Goal: Task Accomplishment & Management: Manage account settings

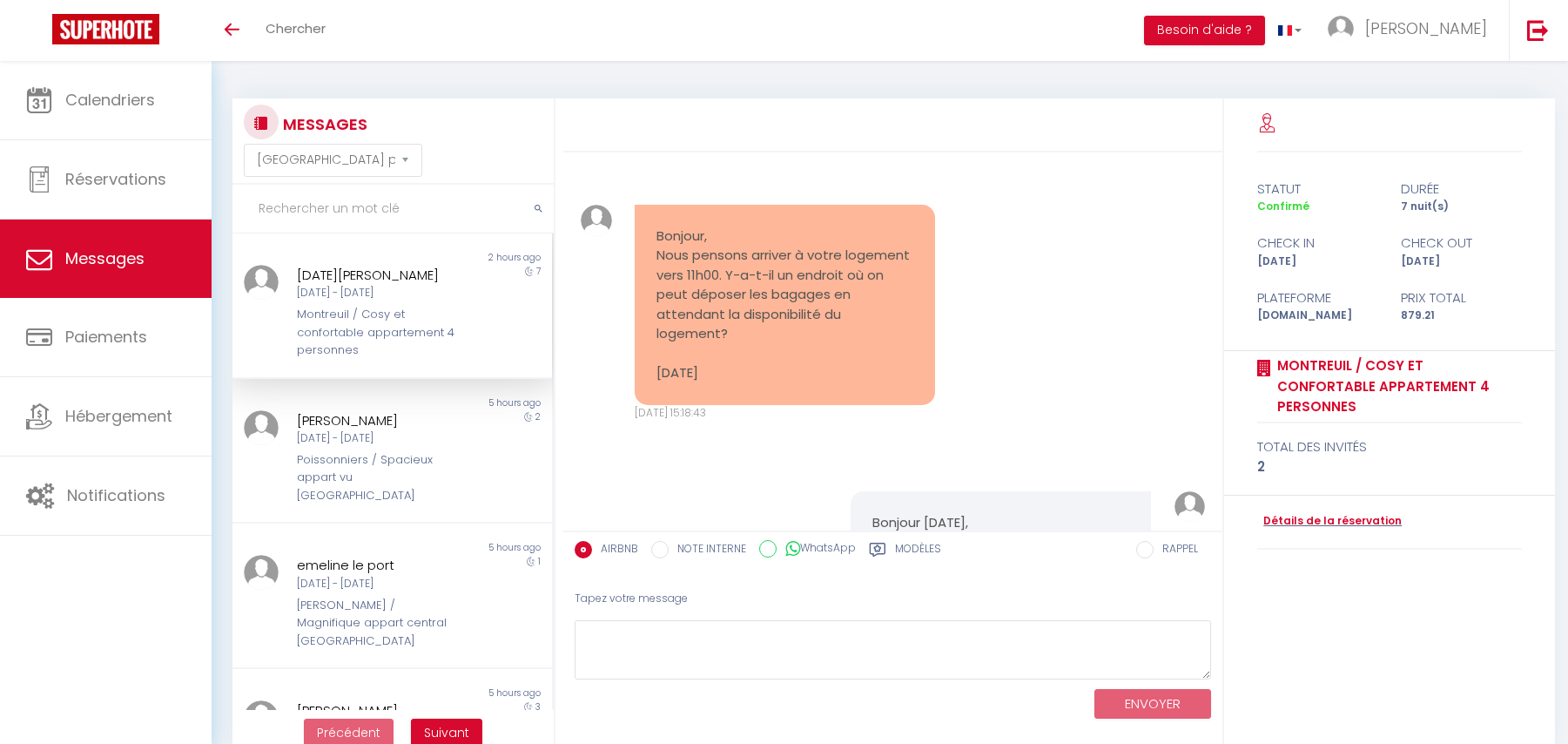
select select "message"
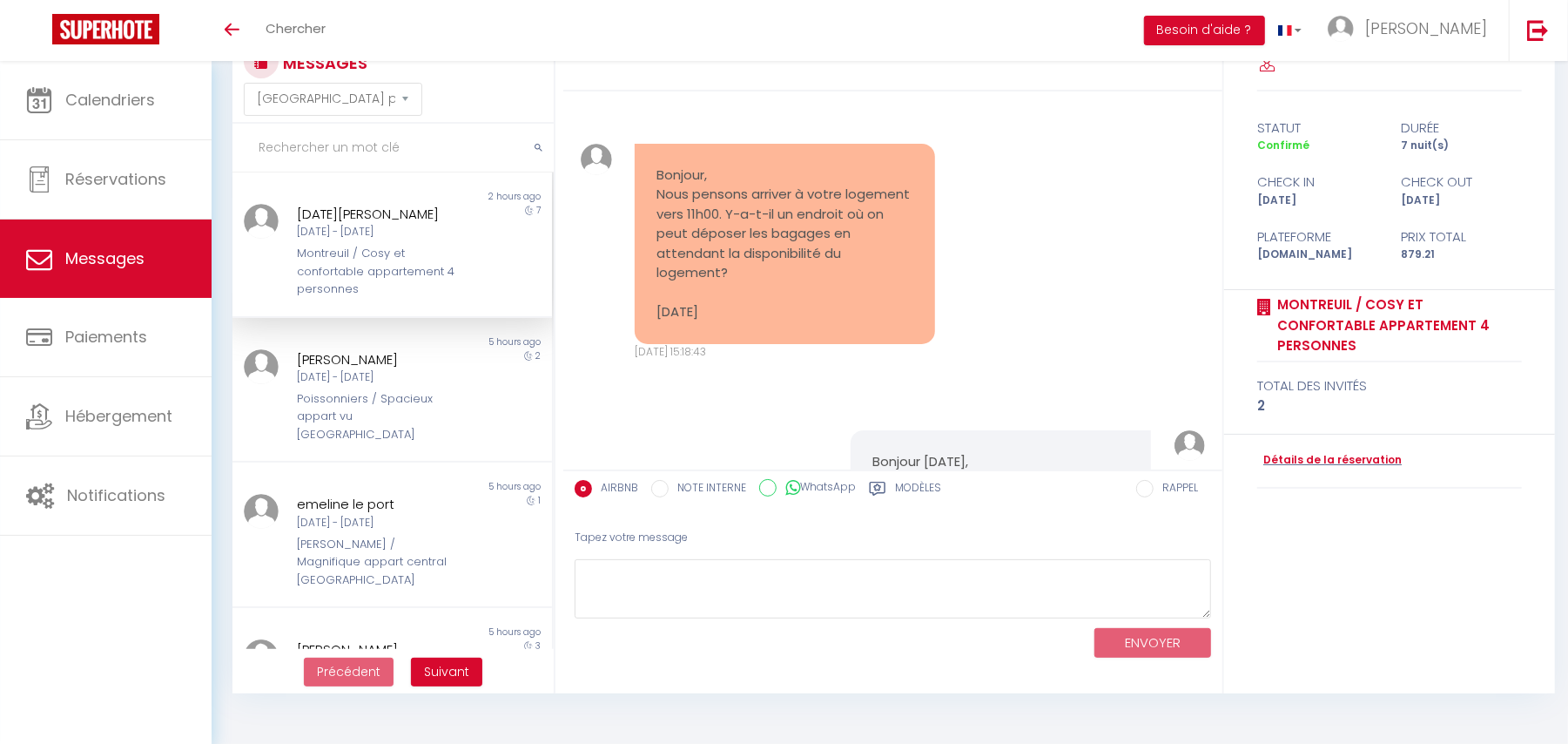
scroll to position [11362, 0]
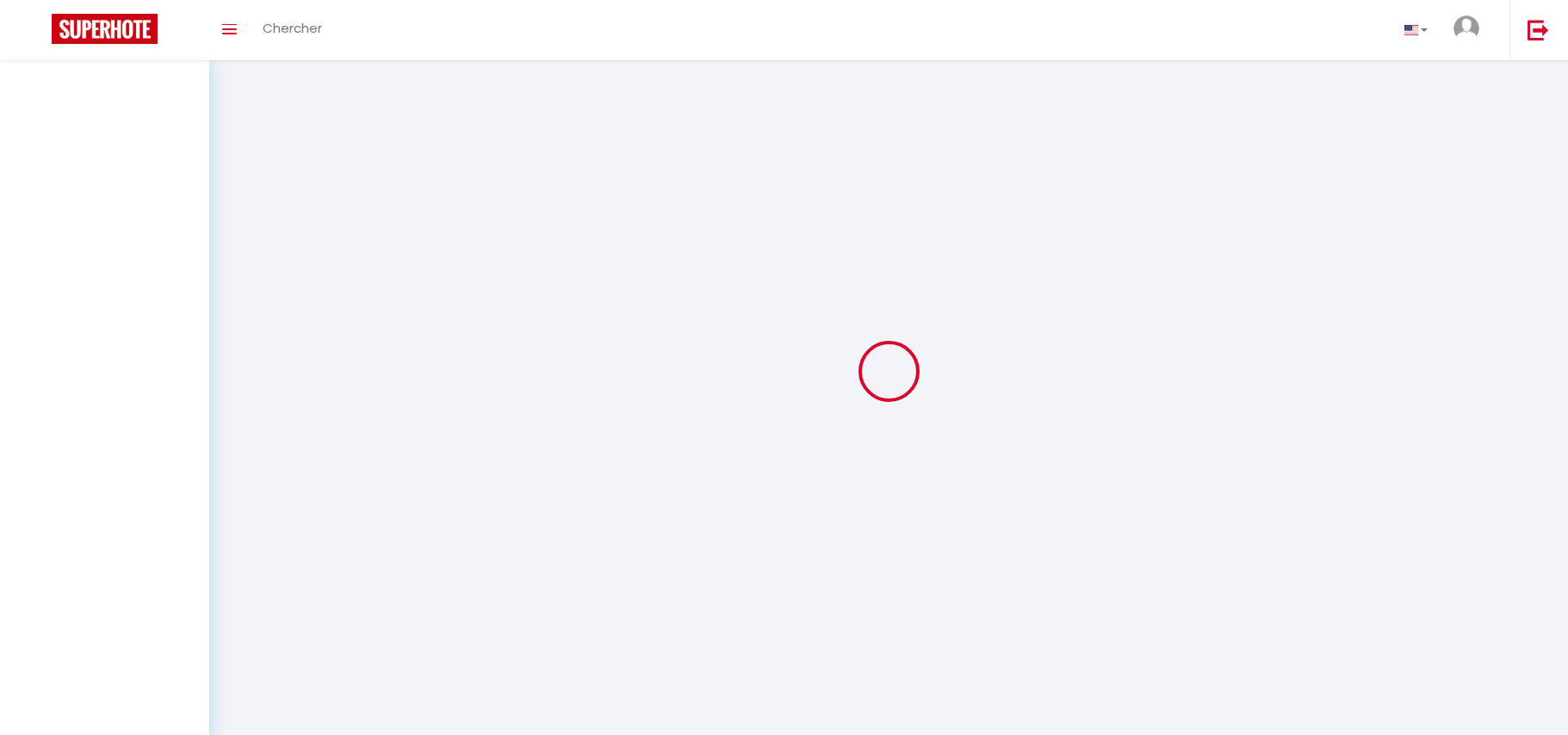
select select "message"
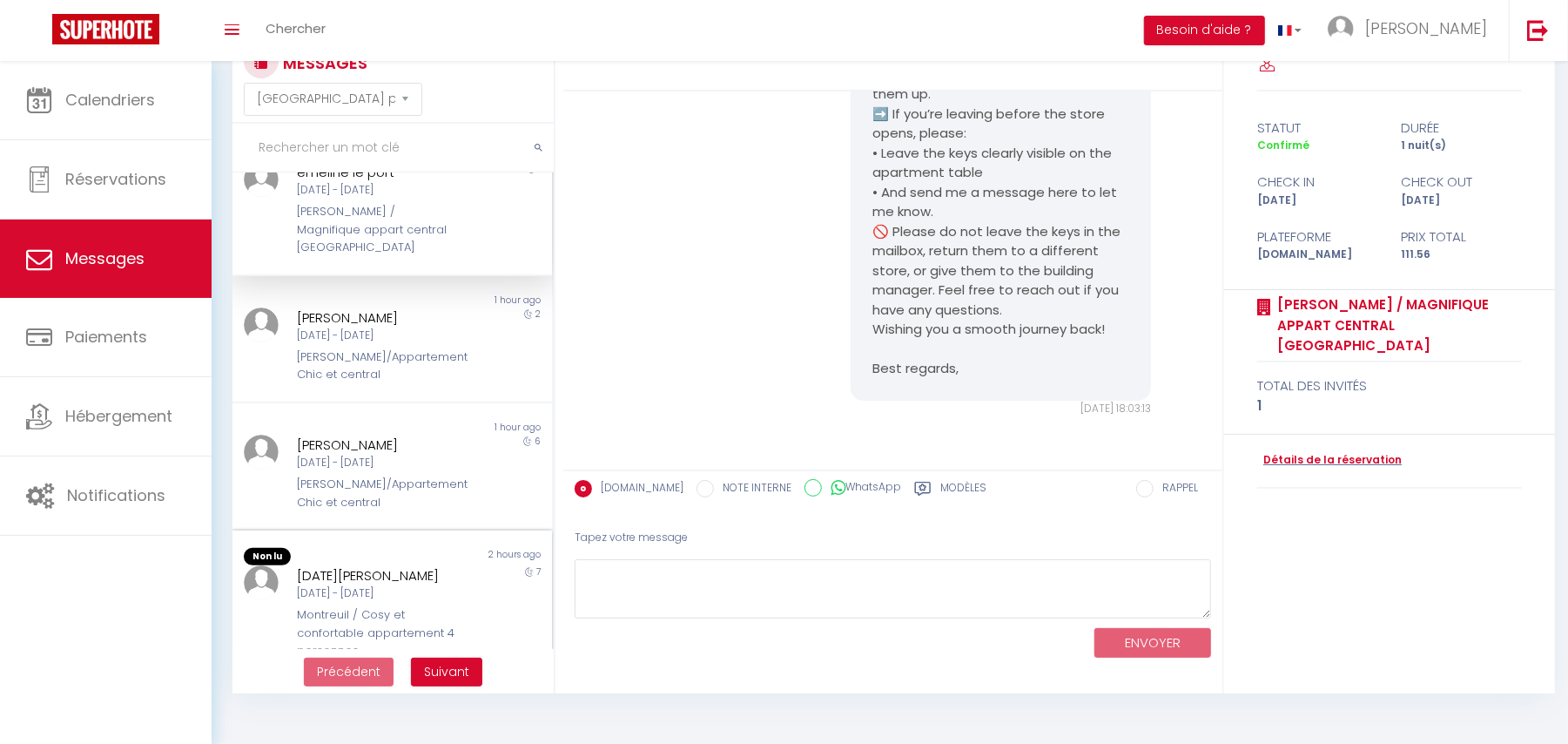
scroll to position [232, 0]
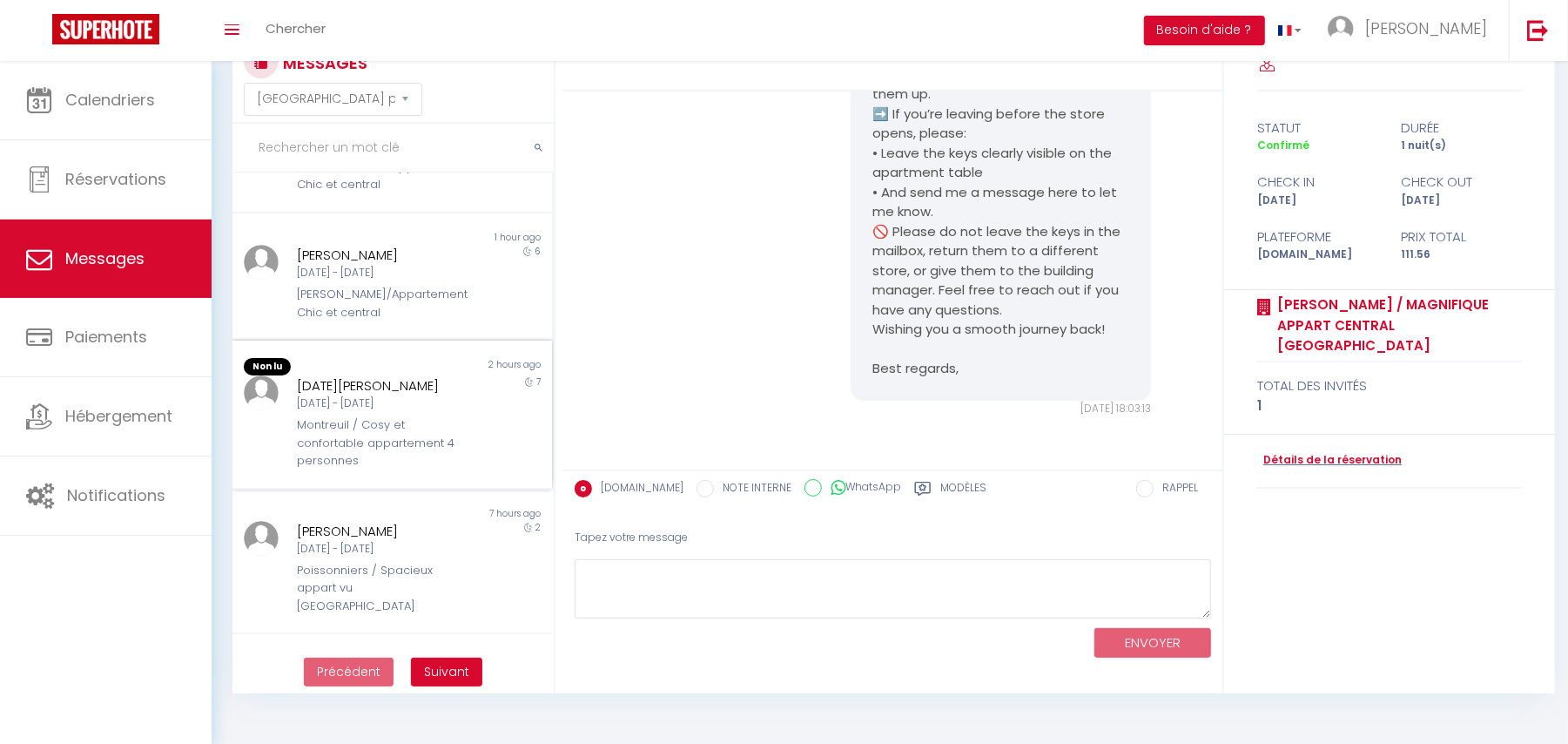
click at [356, 467] on div "Montreuil / Cosy et confortable appartement 4 personnes" at bounding box center [379, 443] width 164 height 53
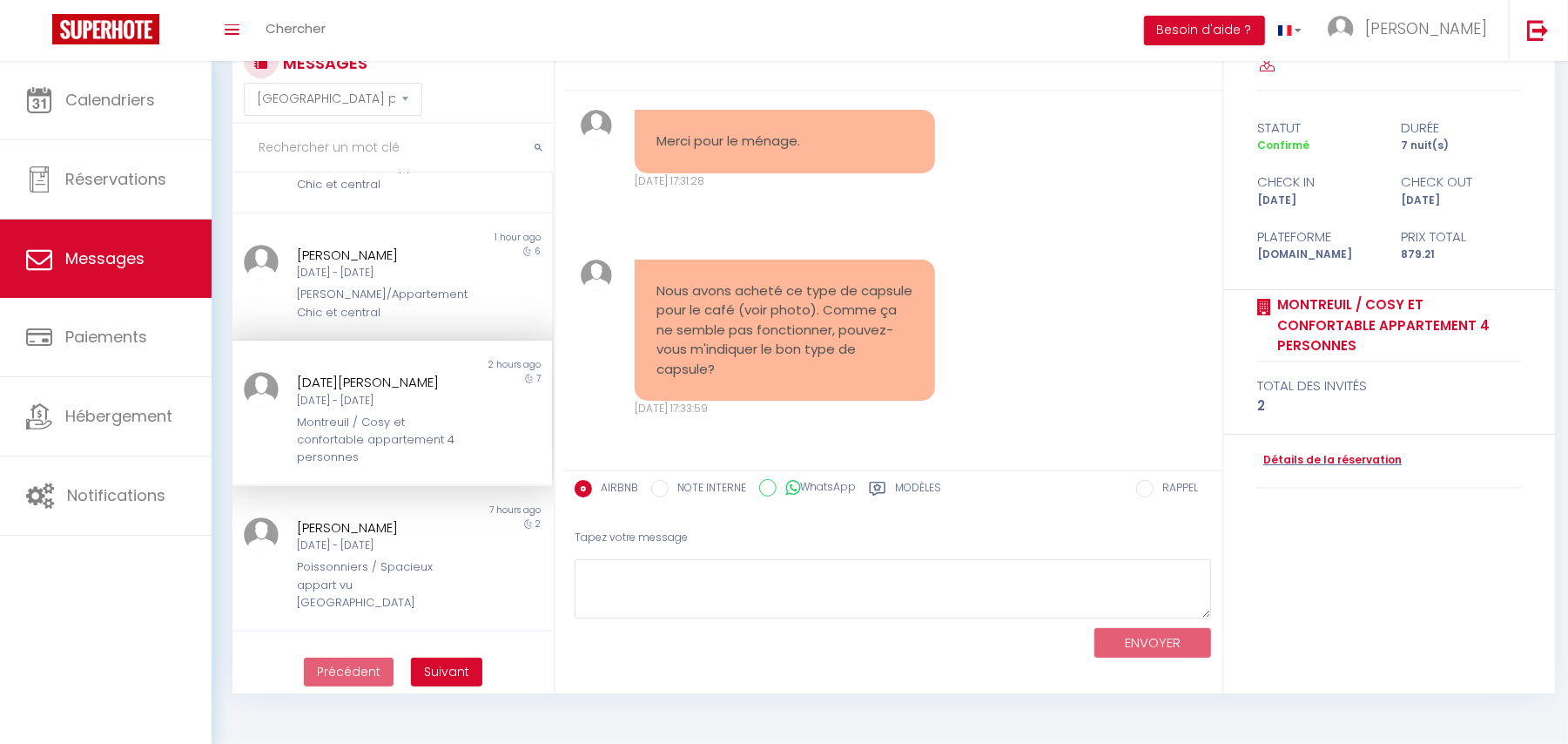
scroll to position [11739, 0]
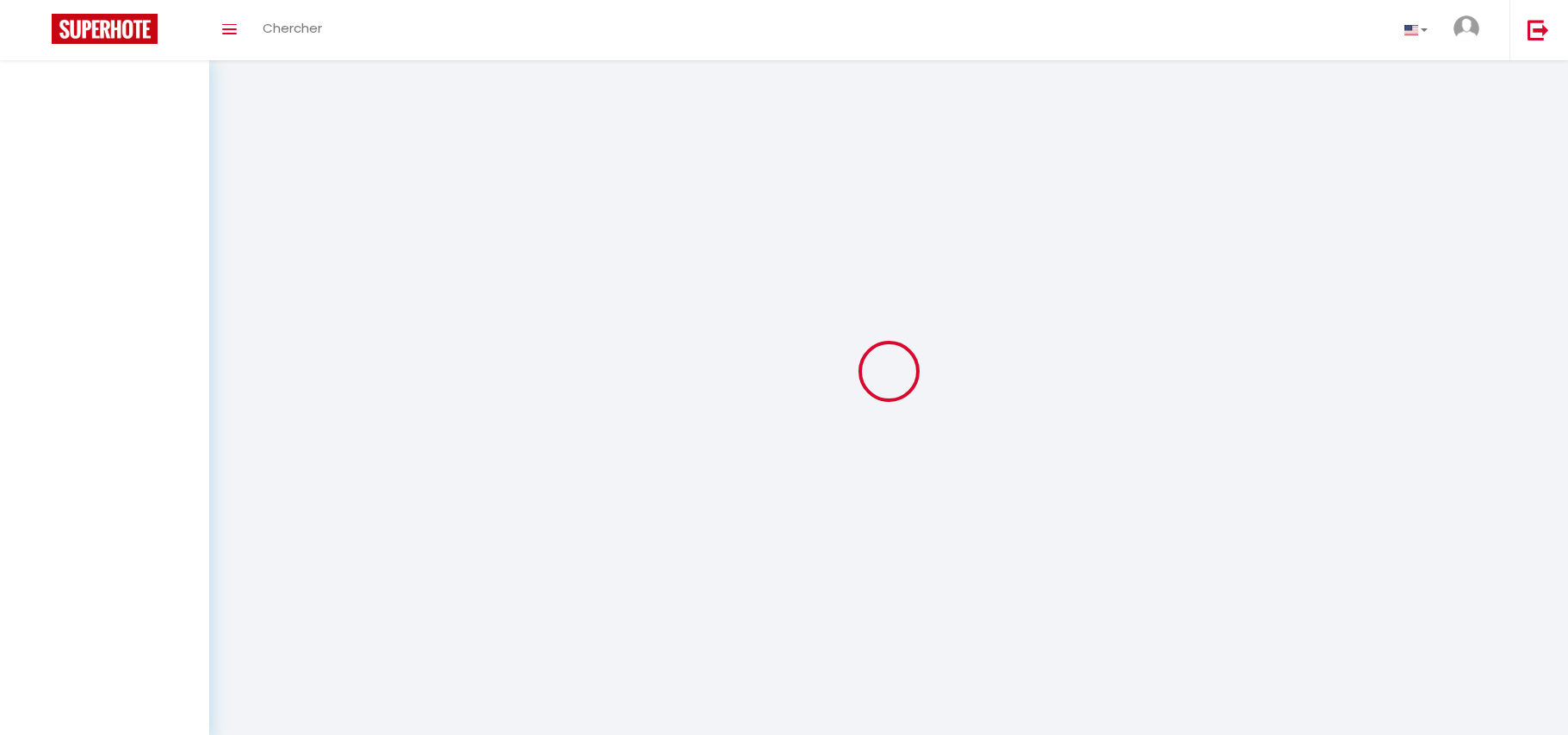
select select "message"
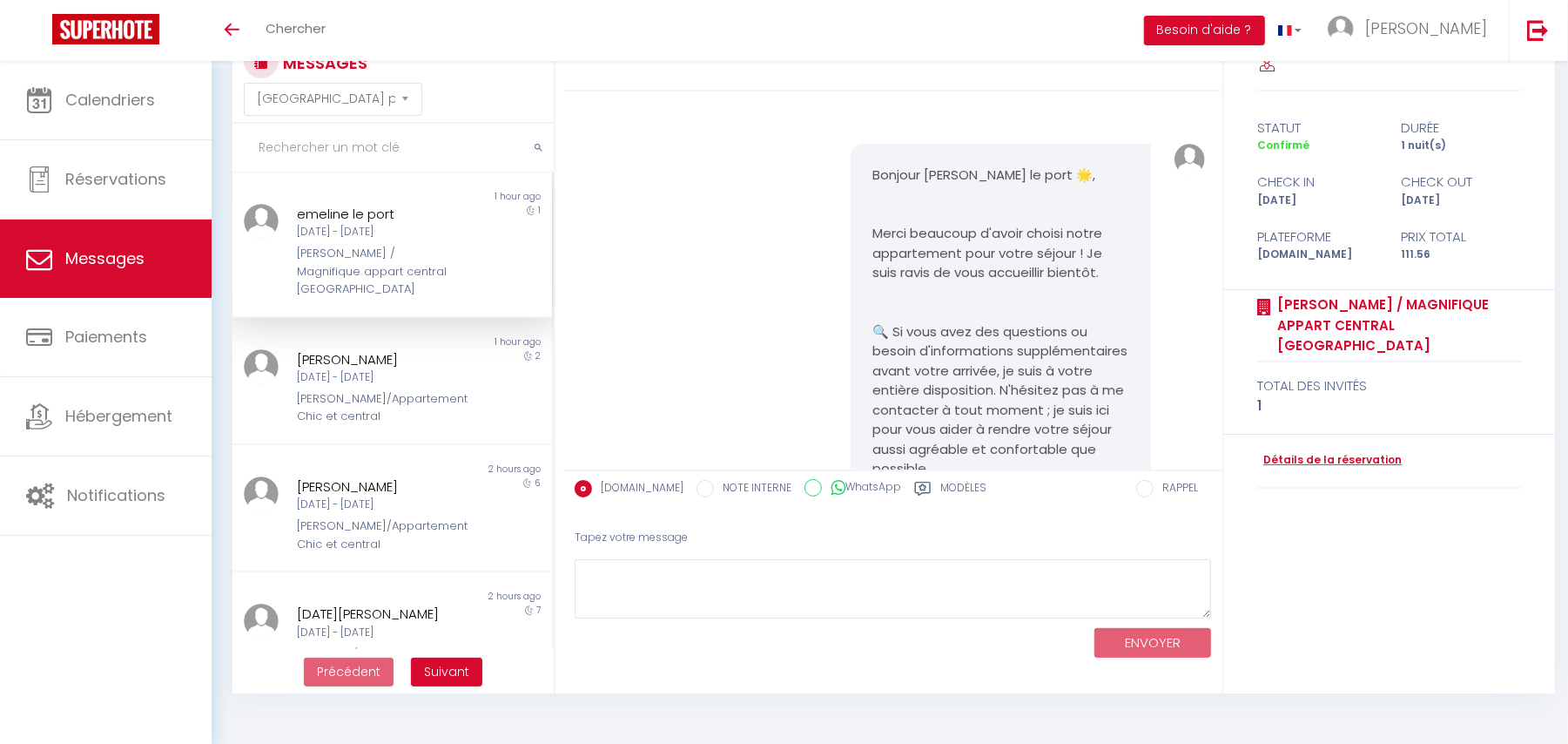
scroll to position [5399, 0]
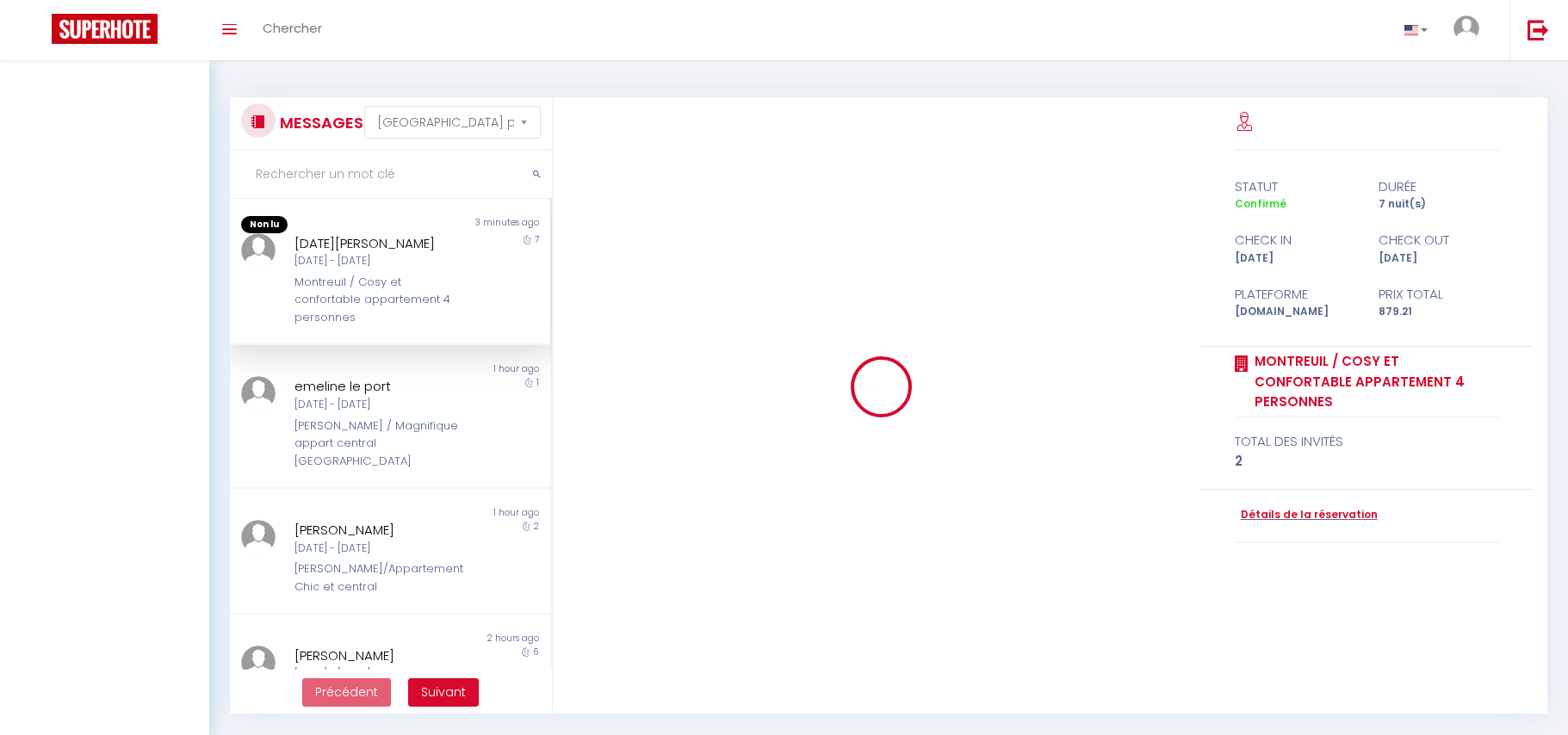
select select "message"
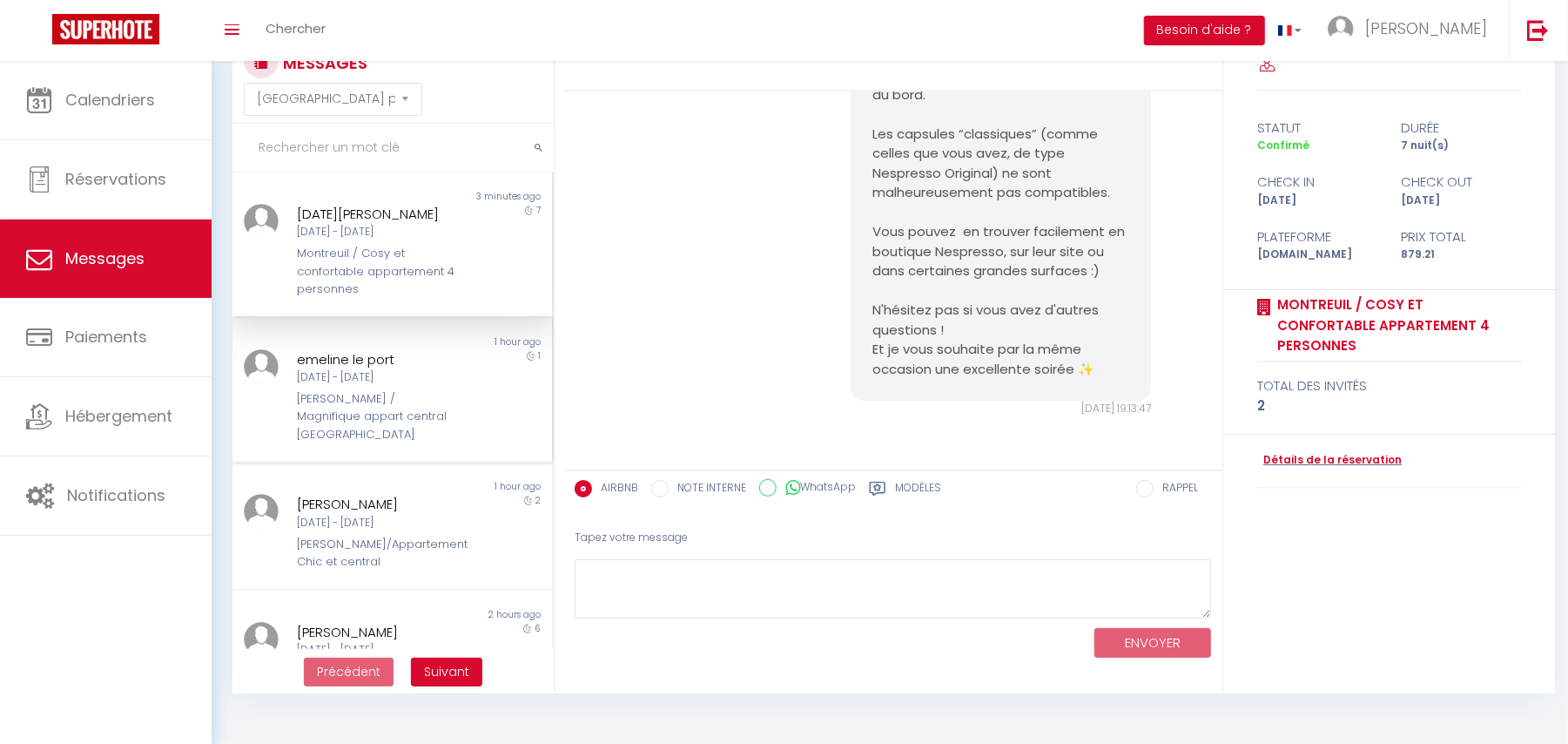
scroll to position [116, 0]
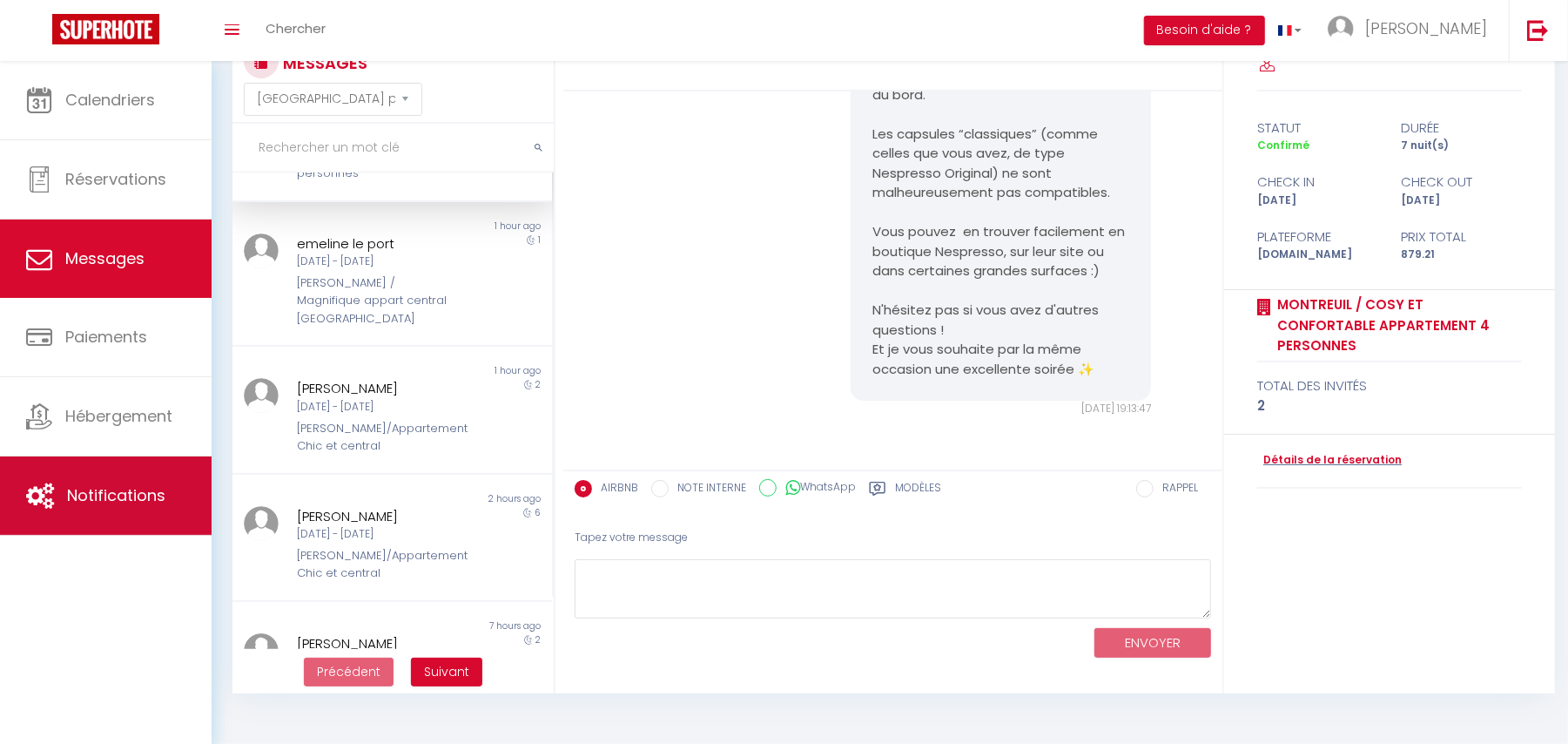
click at [134, 492] on span "Notifications" at bounding box center [117, 495] width 99 height 22
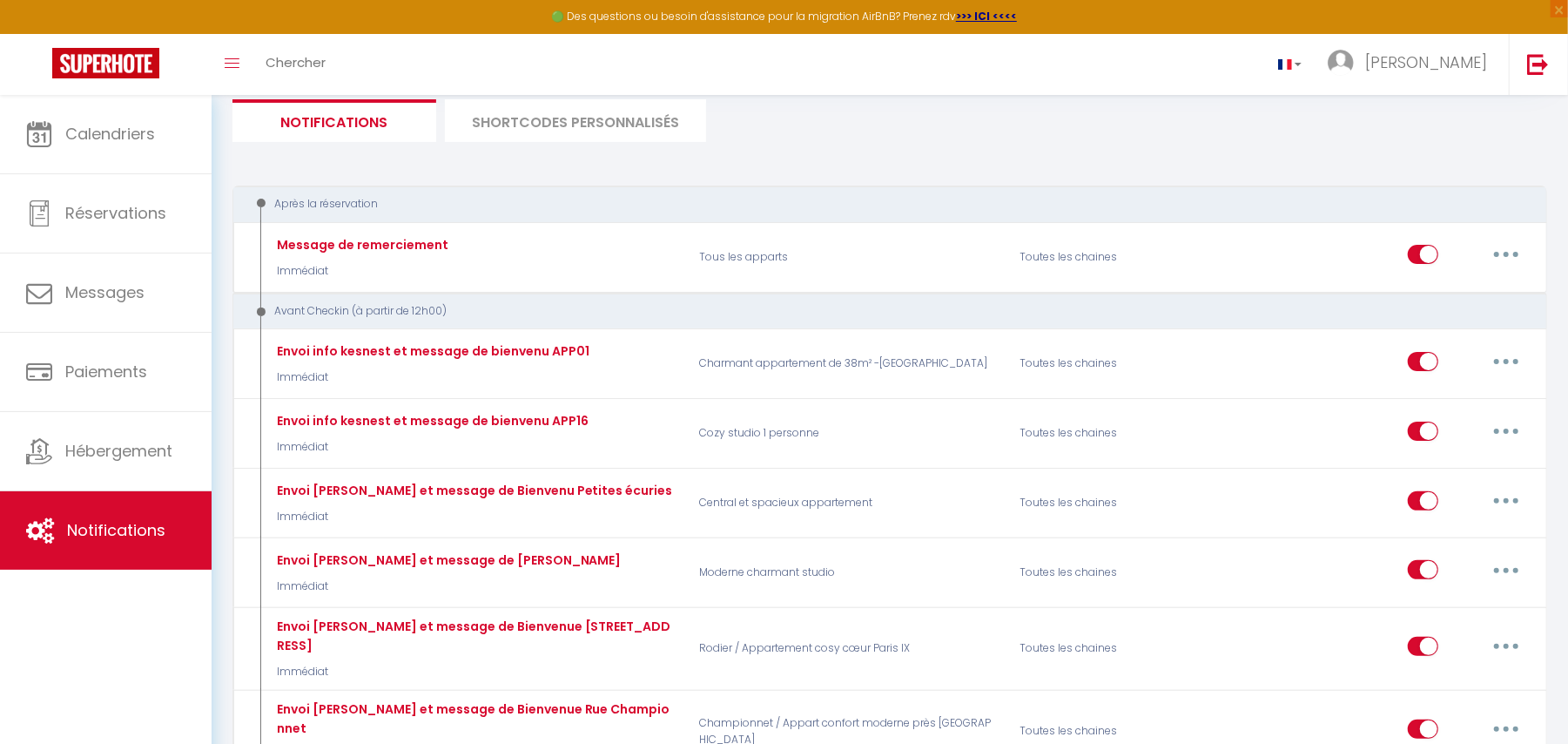
scroll to position [4506, 0]
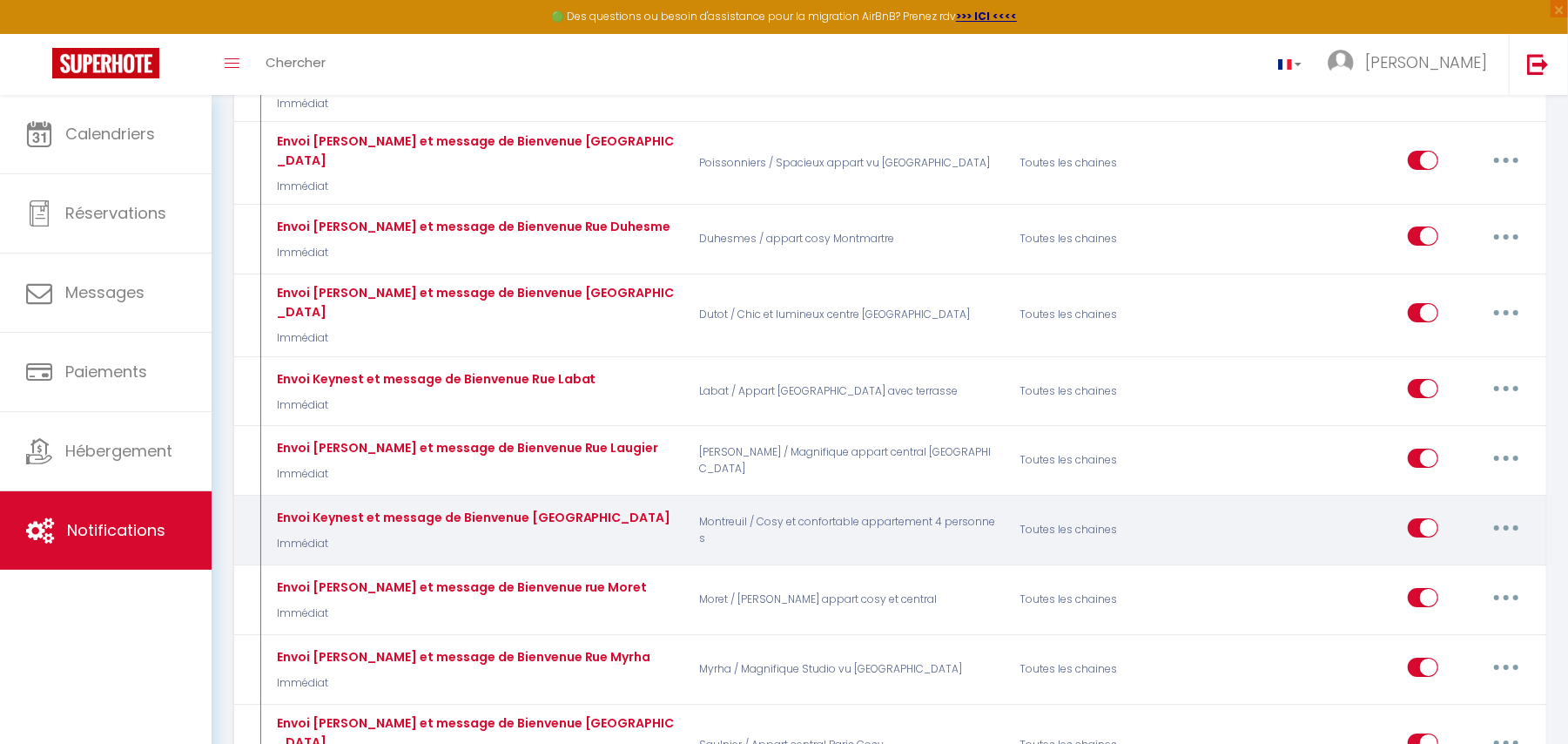
click at [1506, 514] on button "button" at bounding box center [1506, 528] width 48 height 28
click at [1453, 552] on link "Editer" at bounding box center [1460, 567] width 128 height 30
type input "Envoi Keynest et message de Bienvenue Rue Montreuil"
select select "Immédiat"
select select
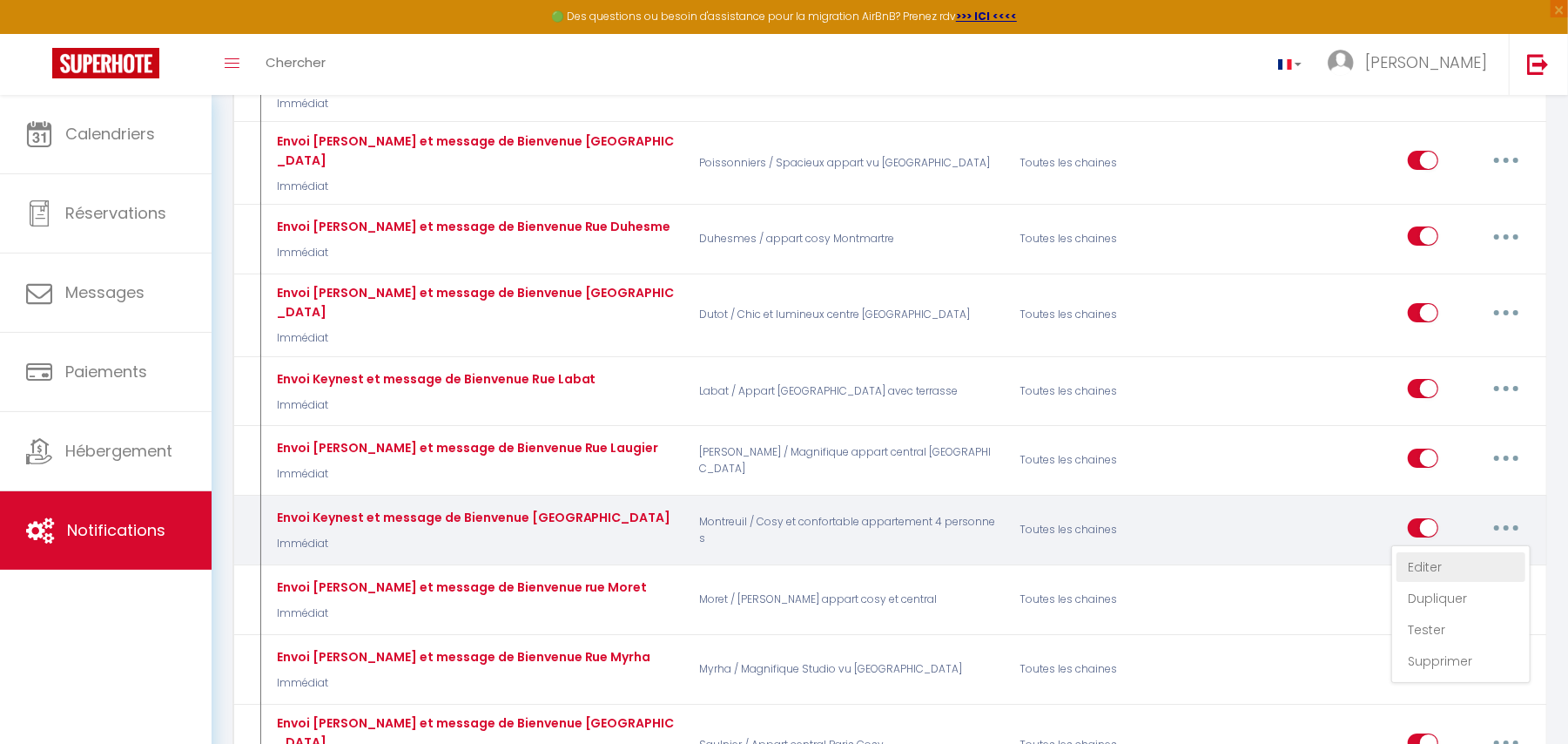
checkbox input "true"
checkbox input "false"
radio input "true"
type input "Bienvenue dans votre appartement au 121 Rue de Montreuil 75011 Paris"
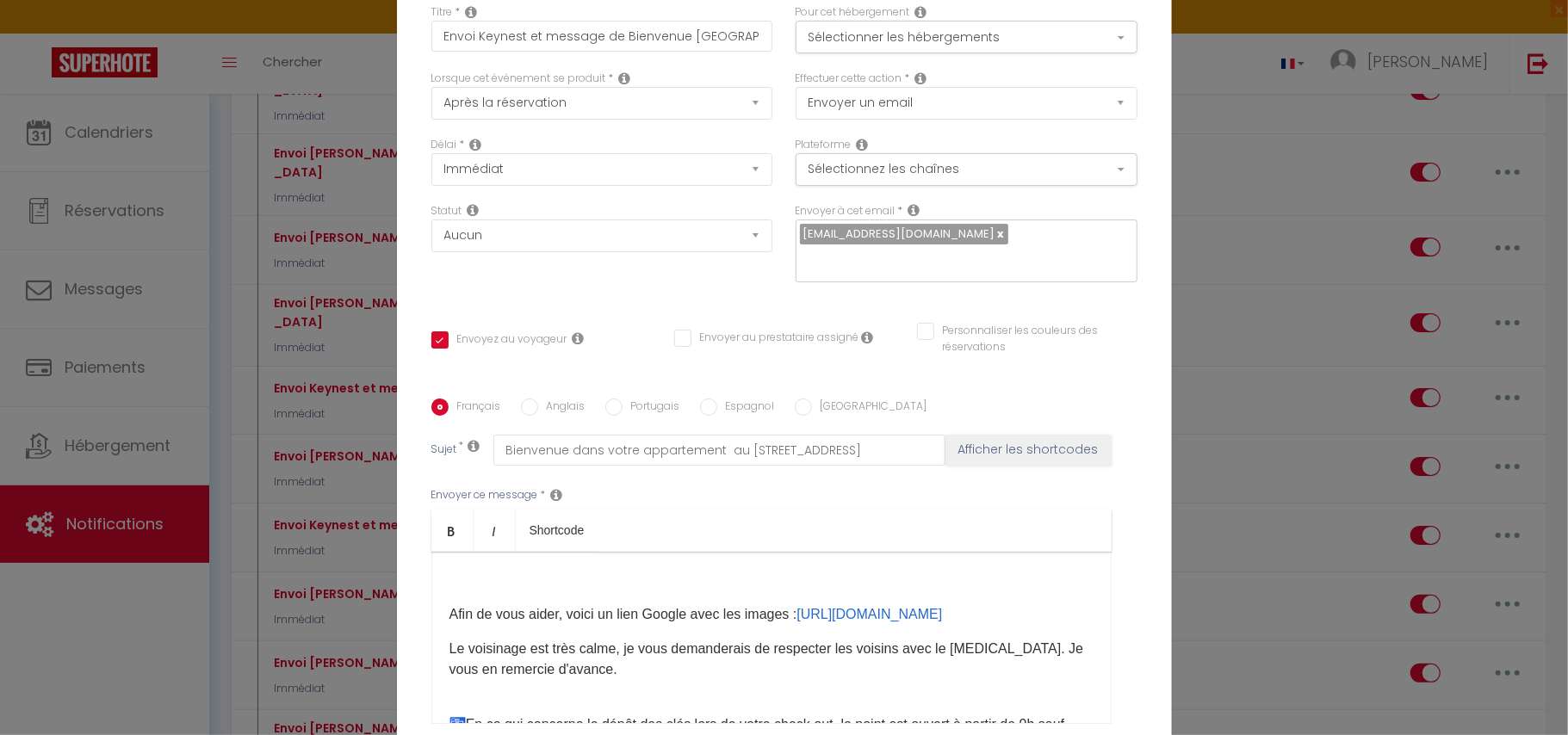
scroll to position [1262, 0]
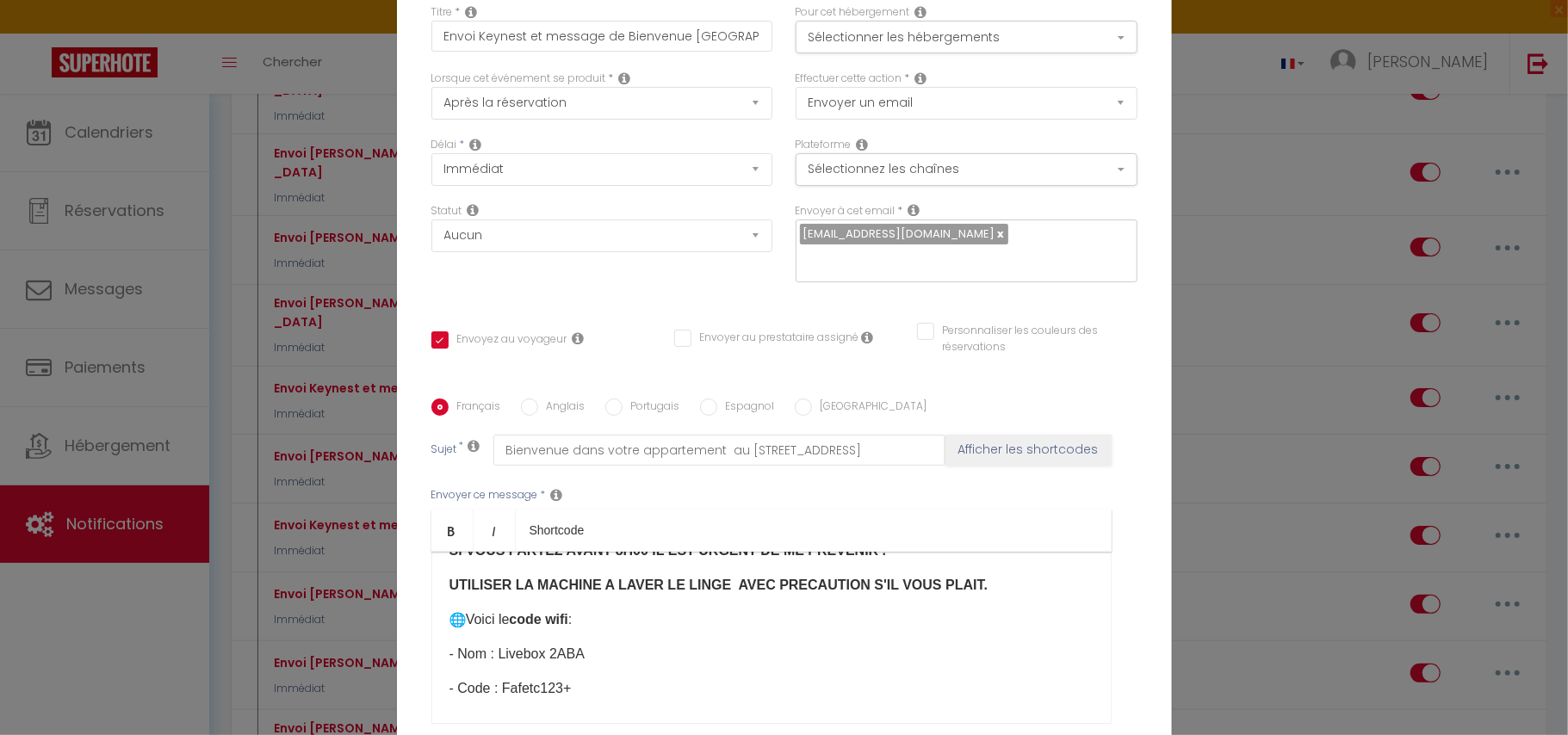
click at [934, 595] on p "UTILISER LA MACHINE A LAVER LE LINGE AVEC PRECAUTION S'IL VOUS PLAIT." at bounding box center [770, 585] width 643 height 20
click at [943, 595] on p "UTILISER LA MACHINE A LAVER LE LINGE AVEC PRECAUTION S'IL VOUS PLAIT." at bounding box center [770, 585] width 643 height 20
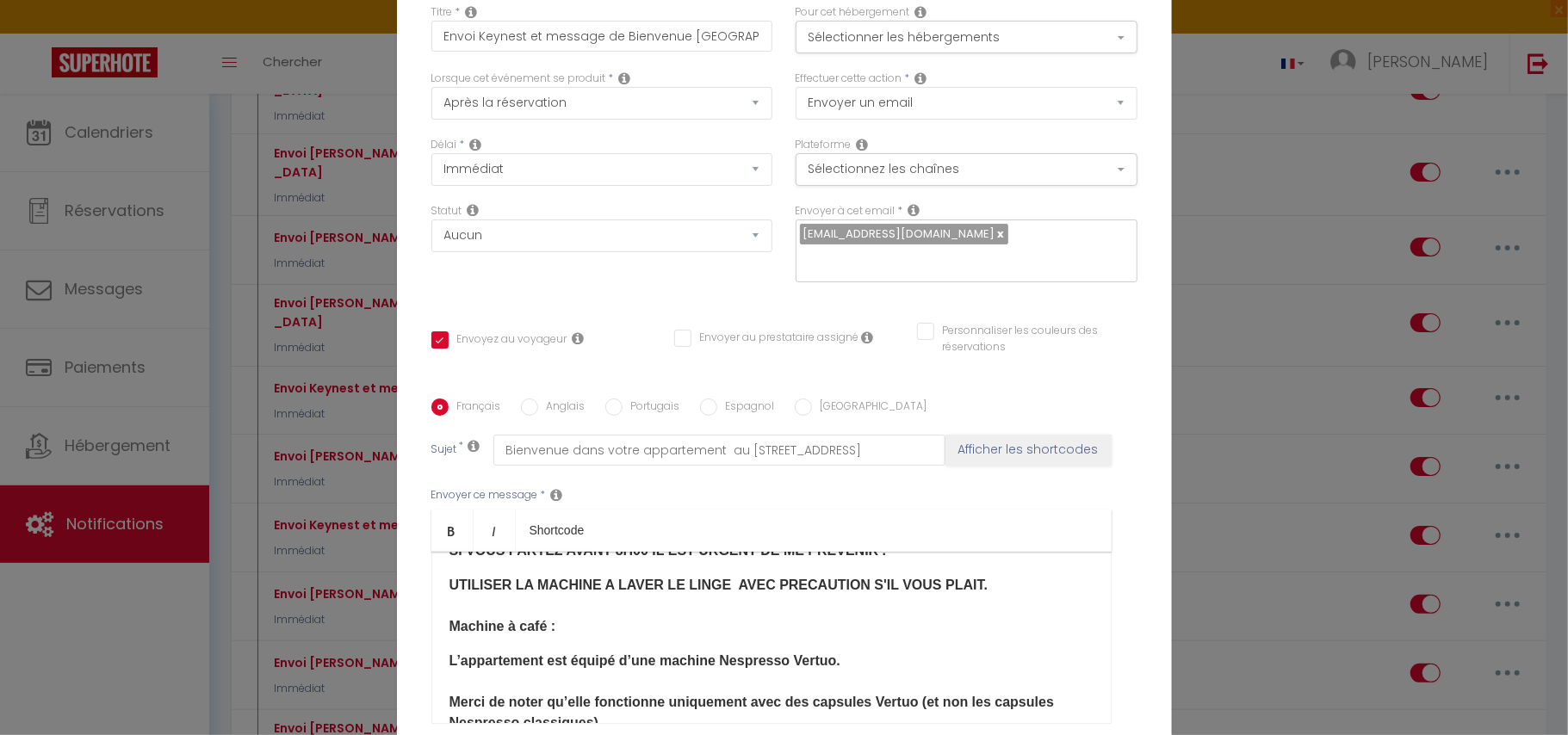
click at [449, 636] on p "Machine à café :" at bounding box center [770, 626] width 643 height 20
click at [535, 636] on p "Machine à café :" at bounding box center [770, 616] width 643 height 41
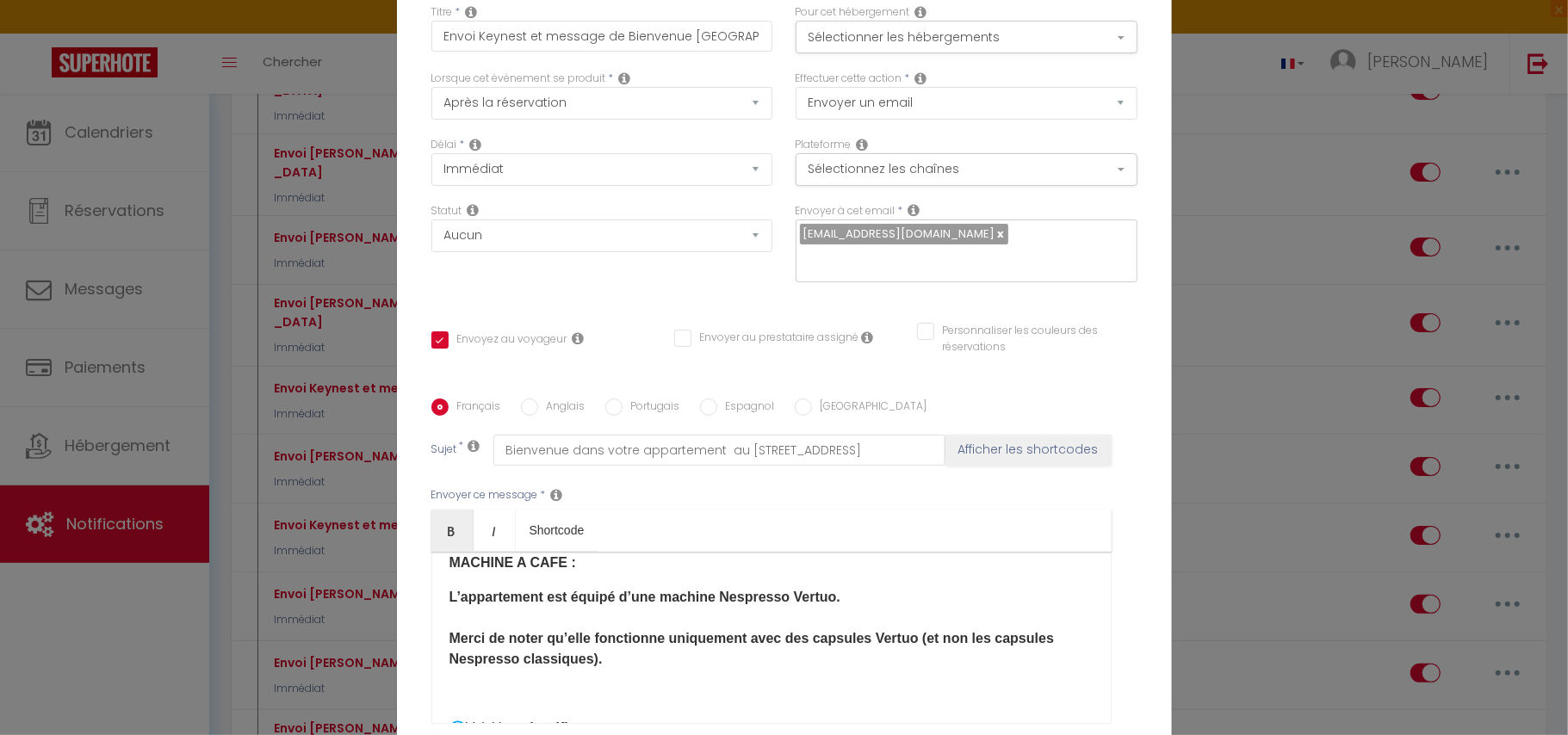
scroll to position [1377, 0]
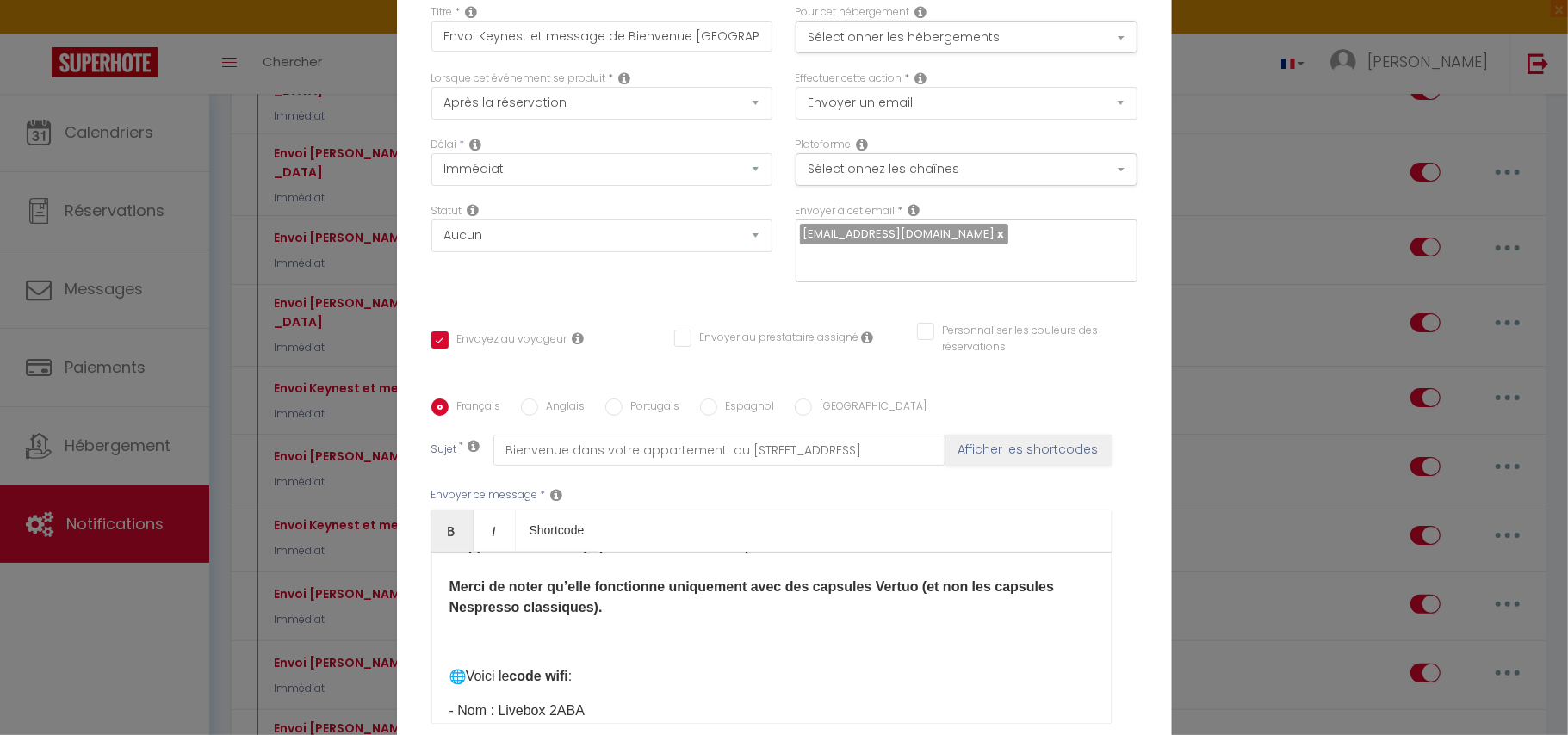
click at [483, 580] on p "L’appartement est équipé d’une machine Nespresso Vertuo. Merci de noter qu’elle…" at bounding box center [770, 576] width 643 height 83
click at [439, 616] on div "Bonjour et bienvenue à votre appartement au 121 Rue de Montreuil 75011 Paris​ !…" at bounding box center [771, 637] width 681 height 172
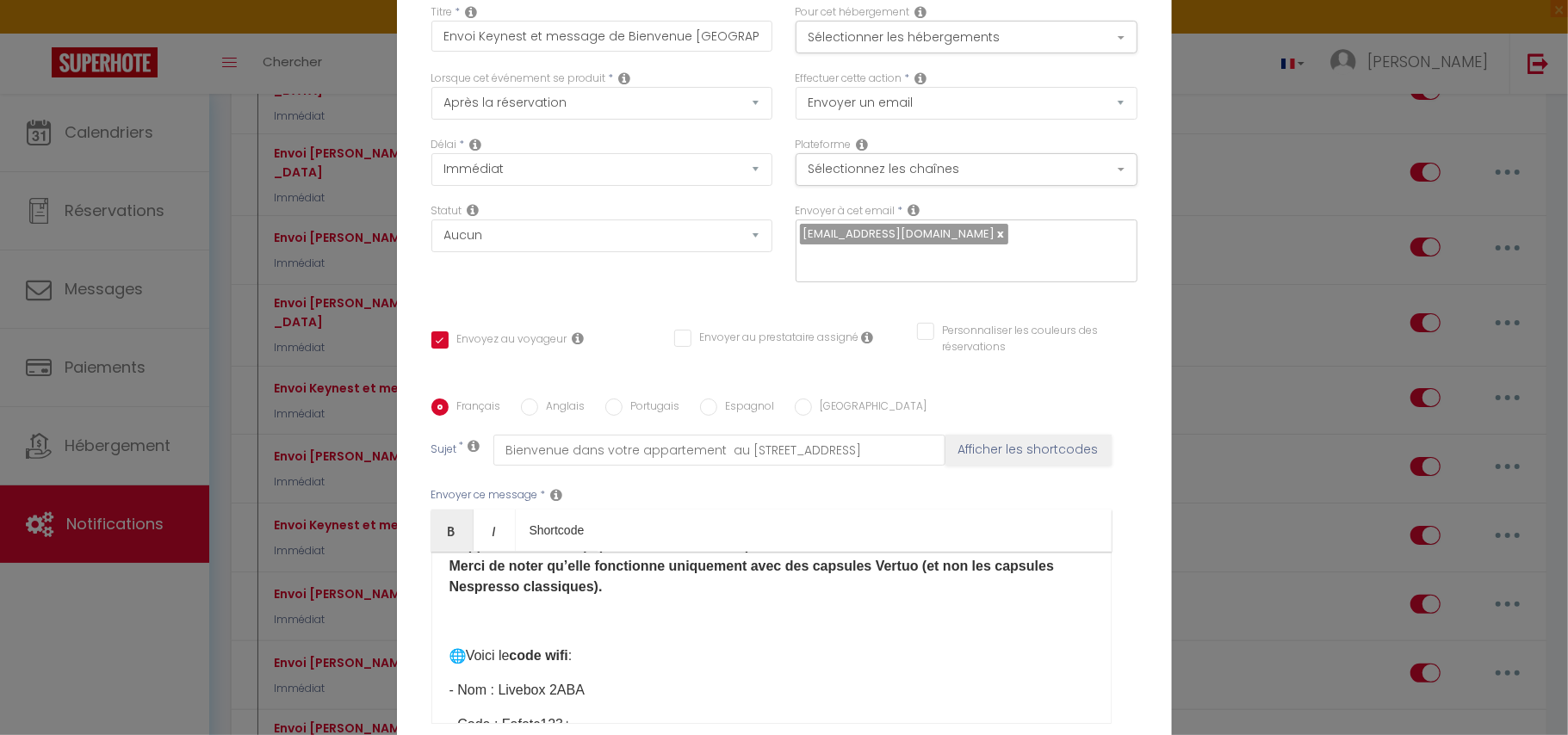
click at [616, 597] on p "L’appartement est équipé d’une machine Nespresso Vertuo. Merci de noter qu’elle…" at bounding box center [770, 565] width 643 height 61
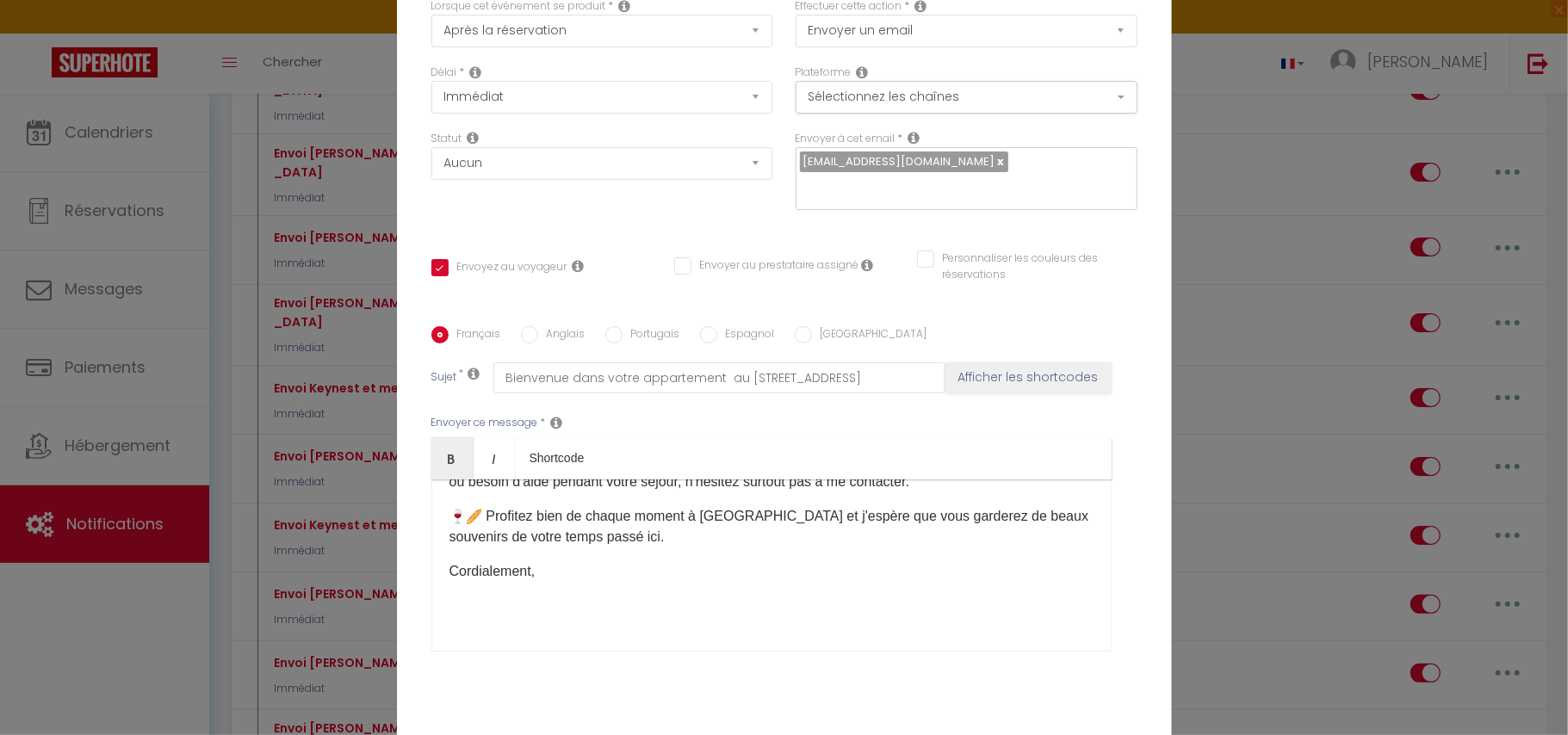
scroll to position [159, 0]
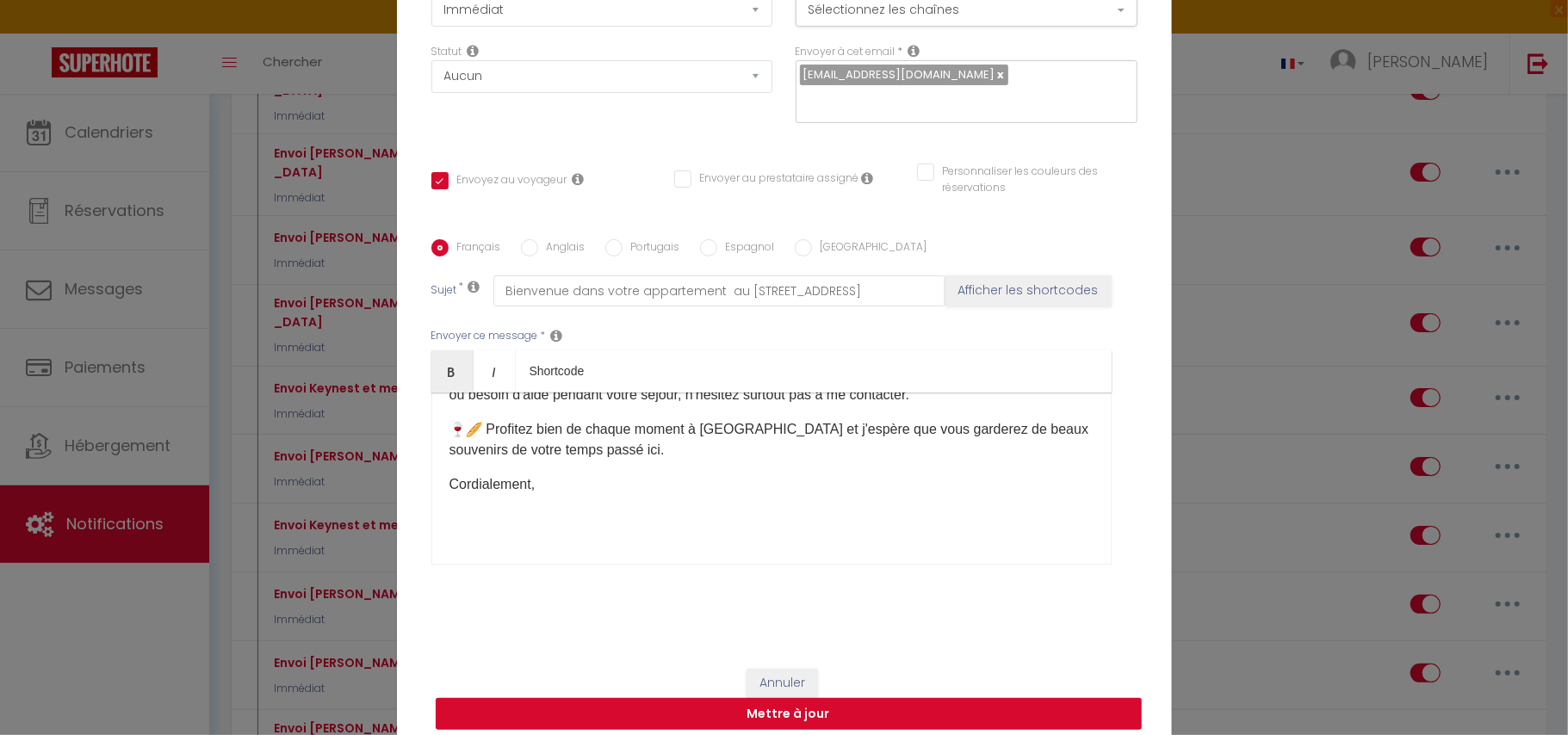
click at [742, 703] on button "Mettre à jour" at bounding box center [788, 715] width 706 height 33
checkbox input "true"
checkbox input "false"
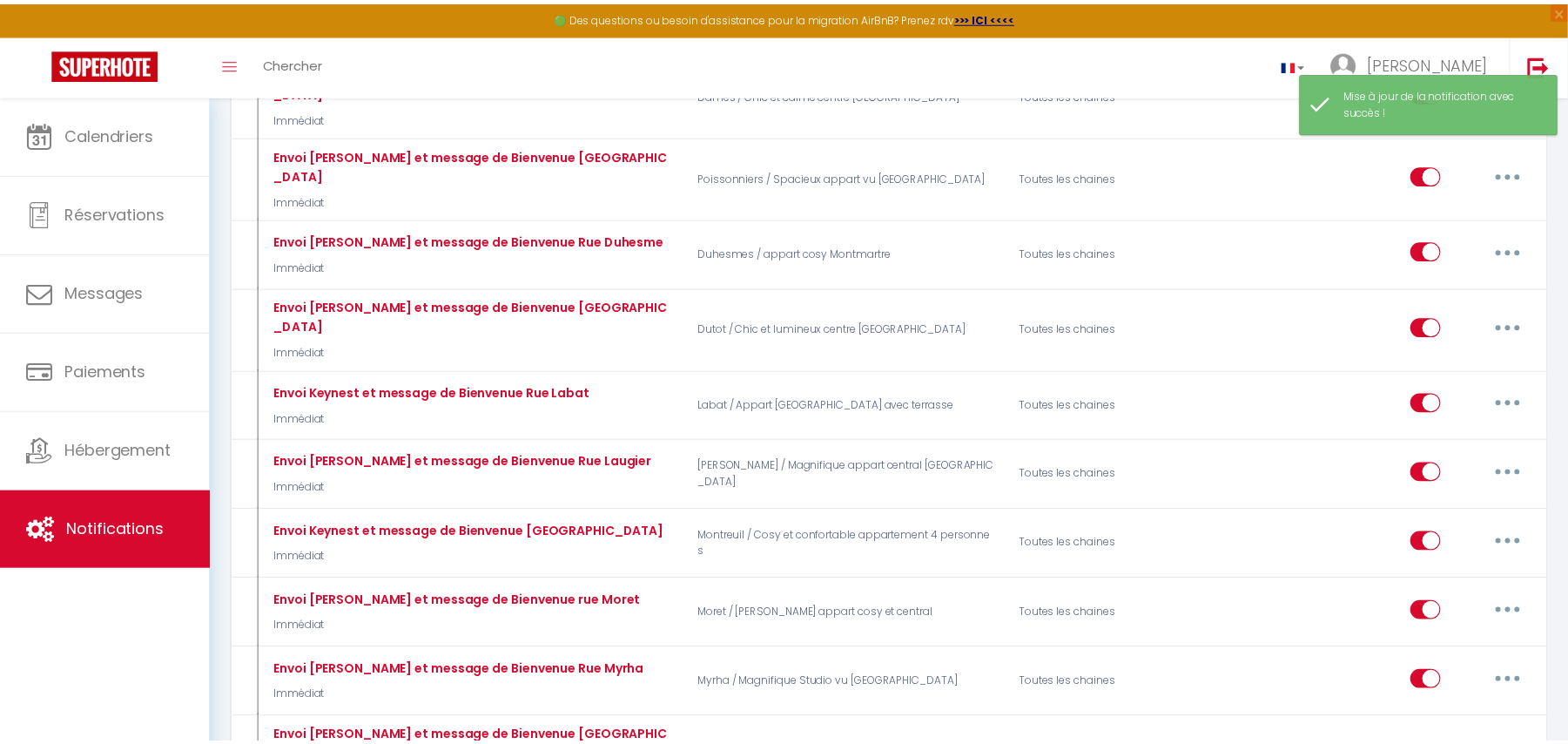
scroll to position [4506, 0]
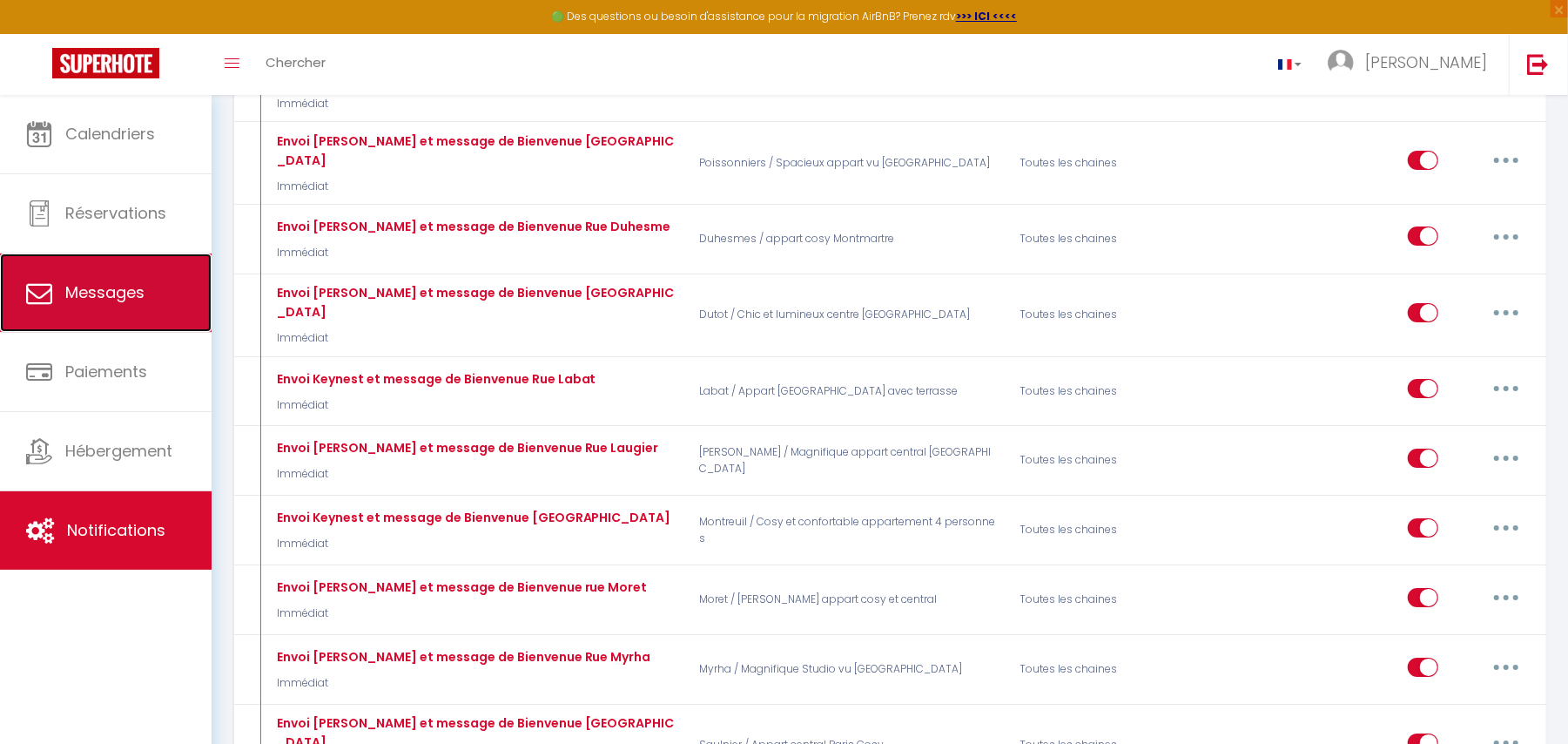
click at [85, 318] on link "Messages" at bounding box center [106, 292] width 211 height 78
select select "message"
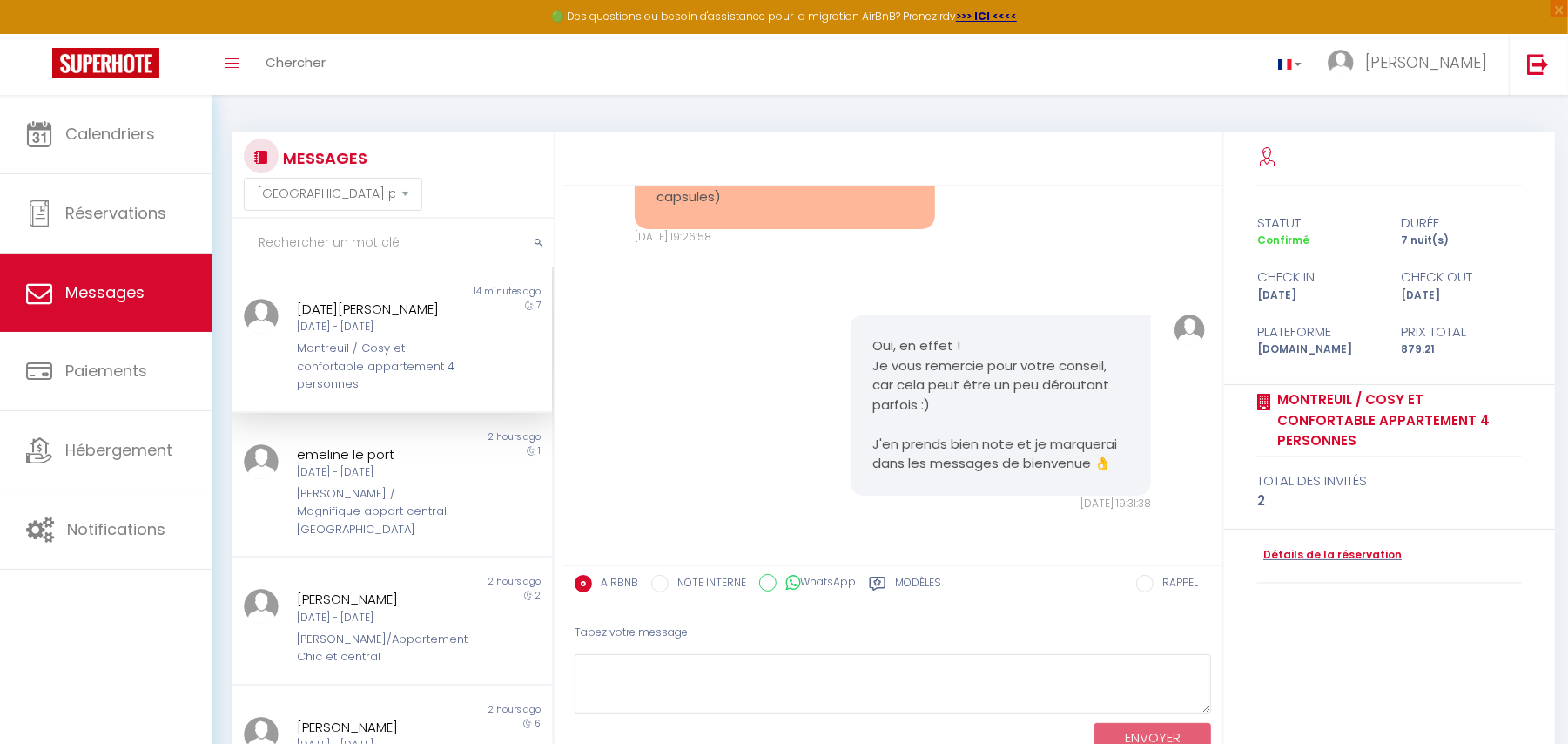
scroll to position [12601, 0]
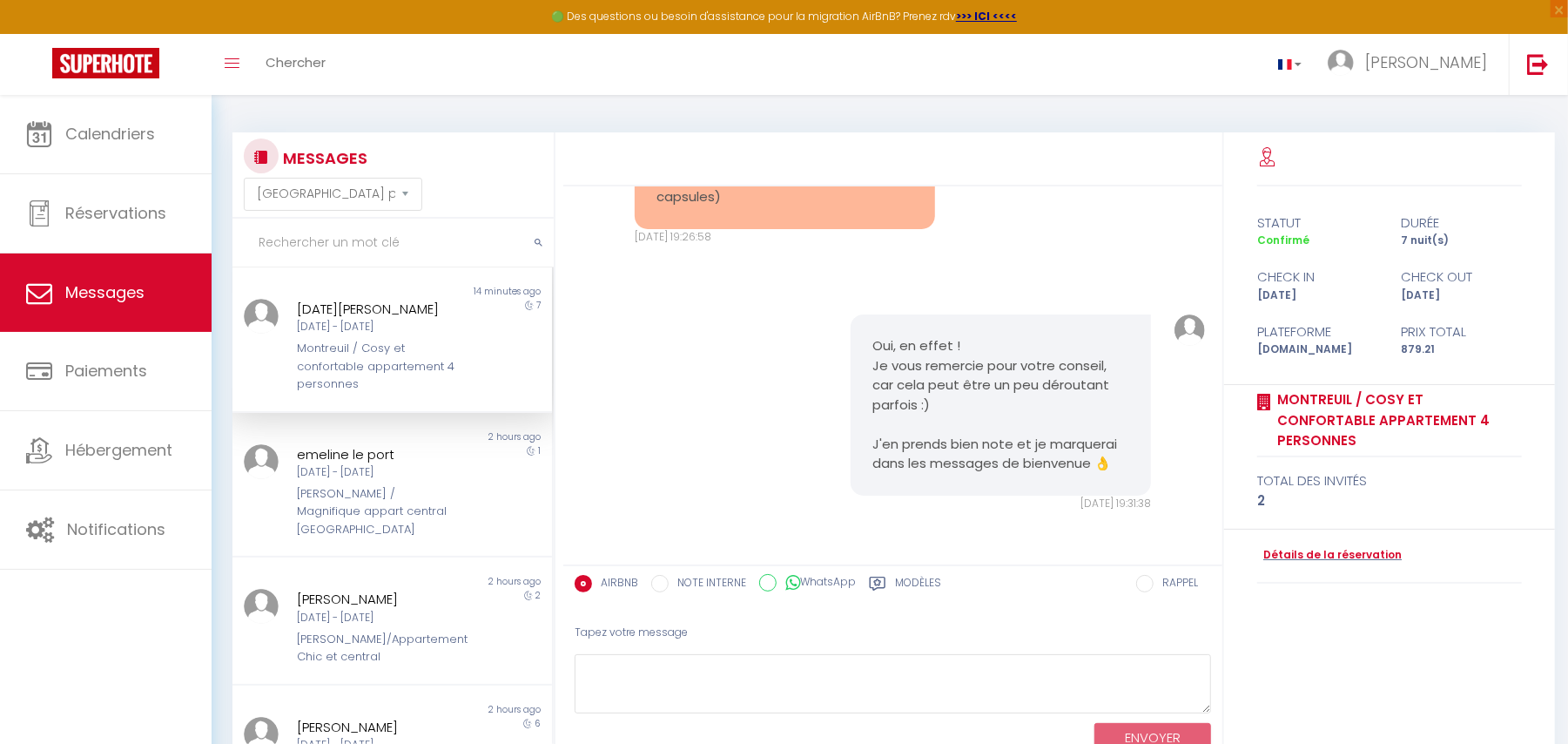
scroll to position [12834, 0]
click at [717, 247] on div "Je pense que pour les prochains visiteurs, il serait intéressant de le mentionn…" at bounding box center [894, 166] width 648 height 227
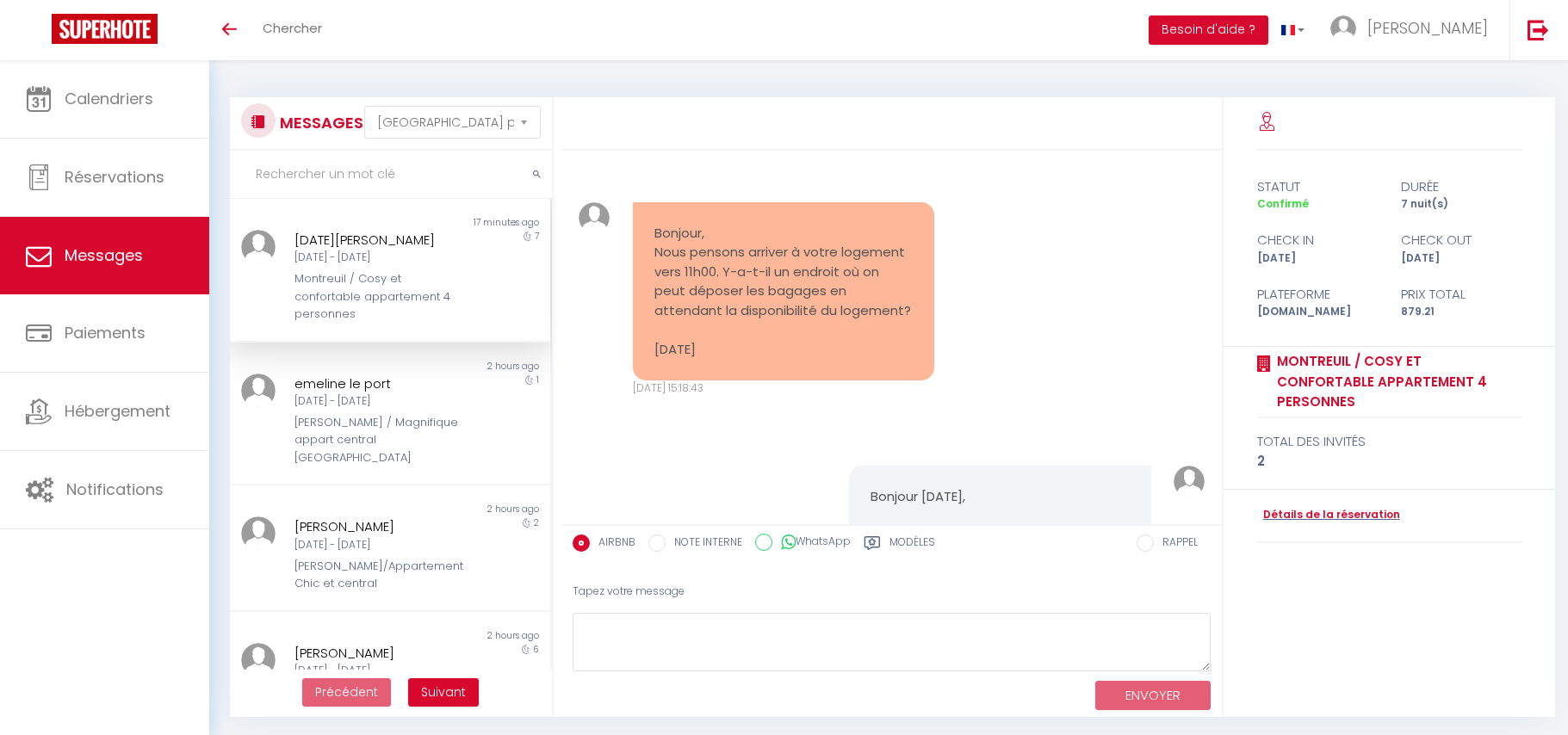
select select "message"
